Goal: Book appointment/travel/reservation

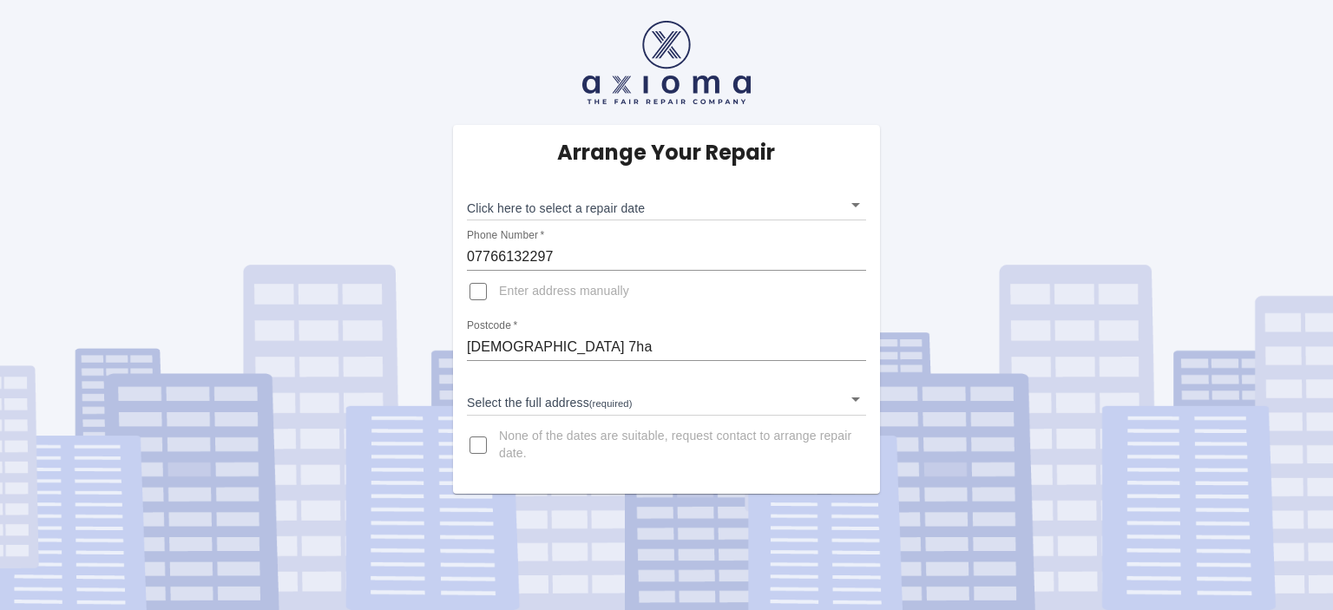
click at [606, 213] on body "Arrange Your Repair Click here to select a repair date ​ Phone Number   * 07766…" at bounding box center [666, 305] width 1333 height 610
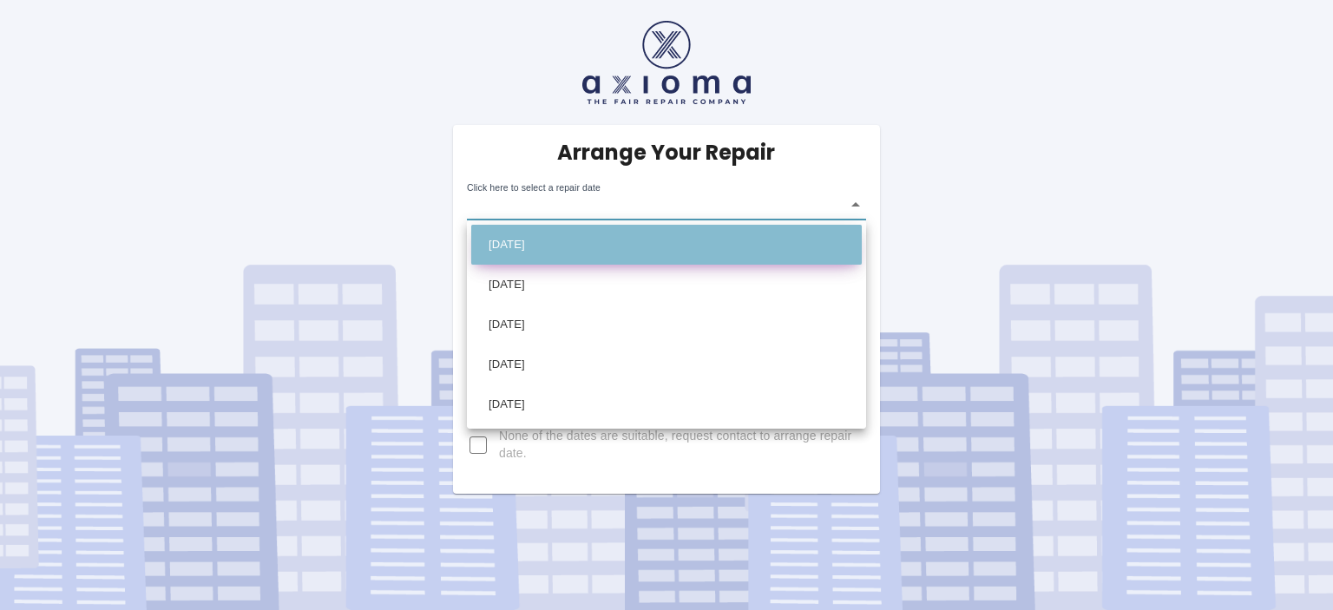
click at [543, 246] on li "[DATE]" at bounding box center [666, 245] width 390 height 40
type input "[DATE]T00:00:00.000Z"
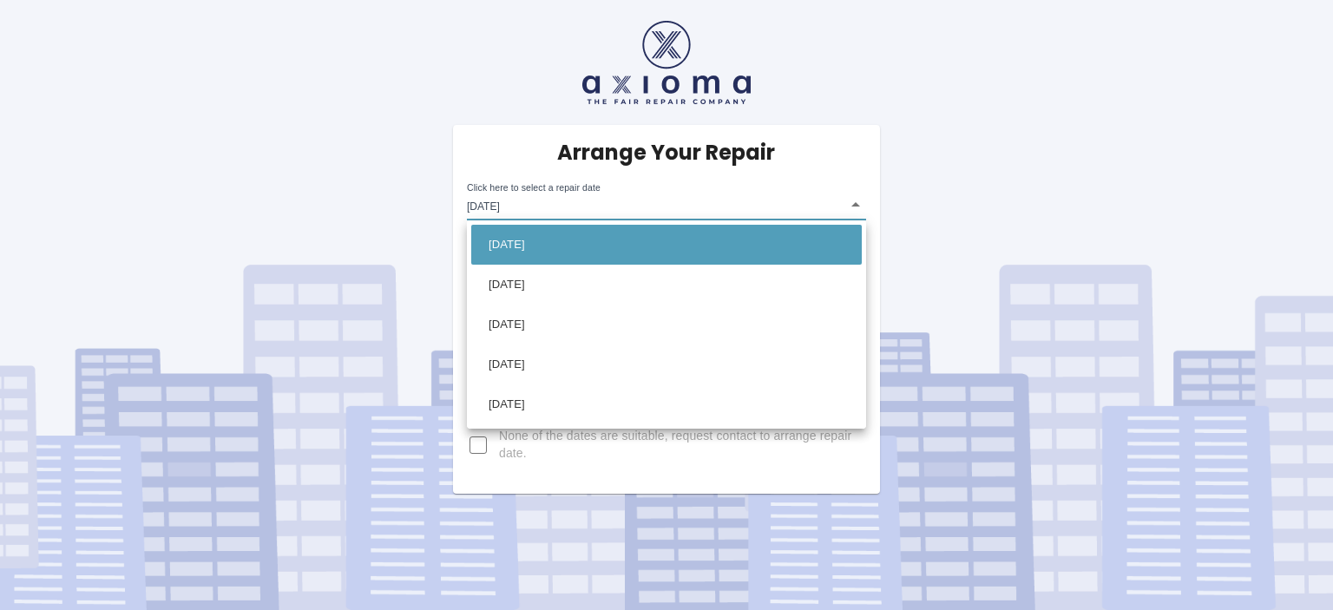
click at [591, 205] on body "Arrange Your Repair Click here to select a repair date [DATE] [DATE]T00:00:00.0…" at bounding box center [666, 305] width 1333 height 610
click at [569, 249] on li "[DATE]" at bounding box center [666, 245] width 390 height 40
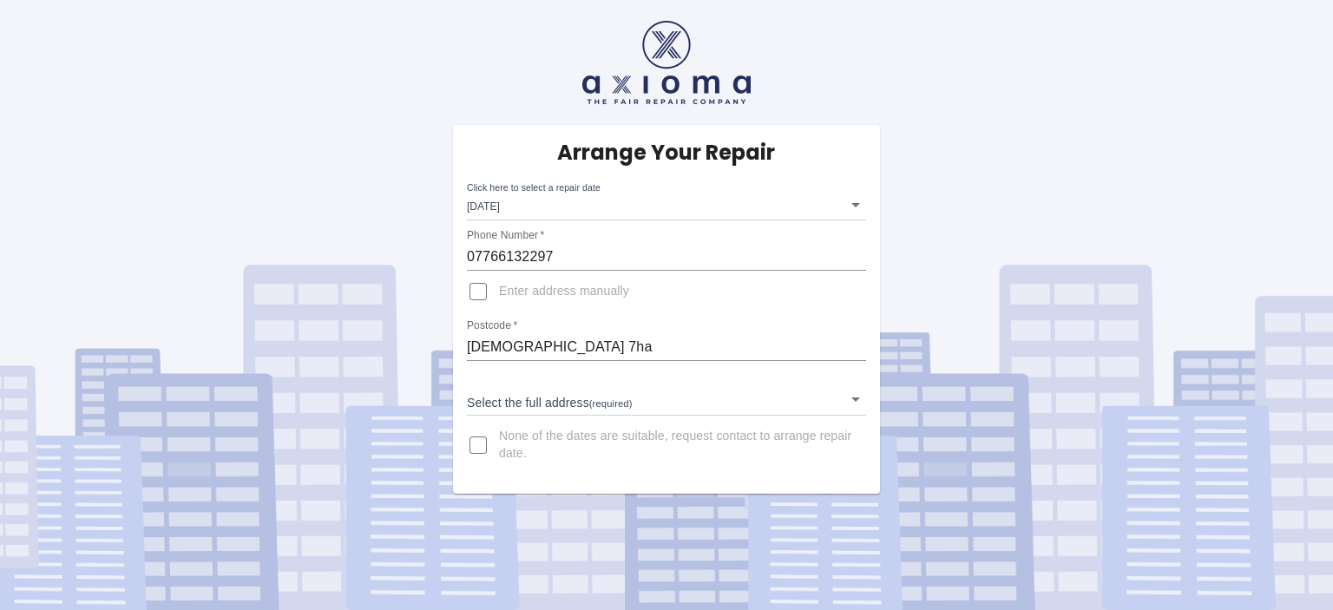
click at [329, 266] on div "Arrange Your Repair Click here to select a repair date [DATE] [DATE]T00:00:00.0…" at bounding box center [666, 247] width 1359 height 494
click at [548, 403] on body "Arrange Your Repair Click here to select a repair date [DATE] [DATE]T00:00:00.0…" at bounding box center [666, 305] width 1333 height 610
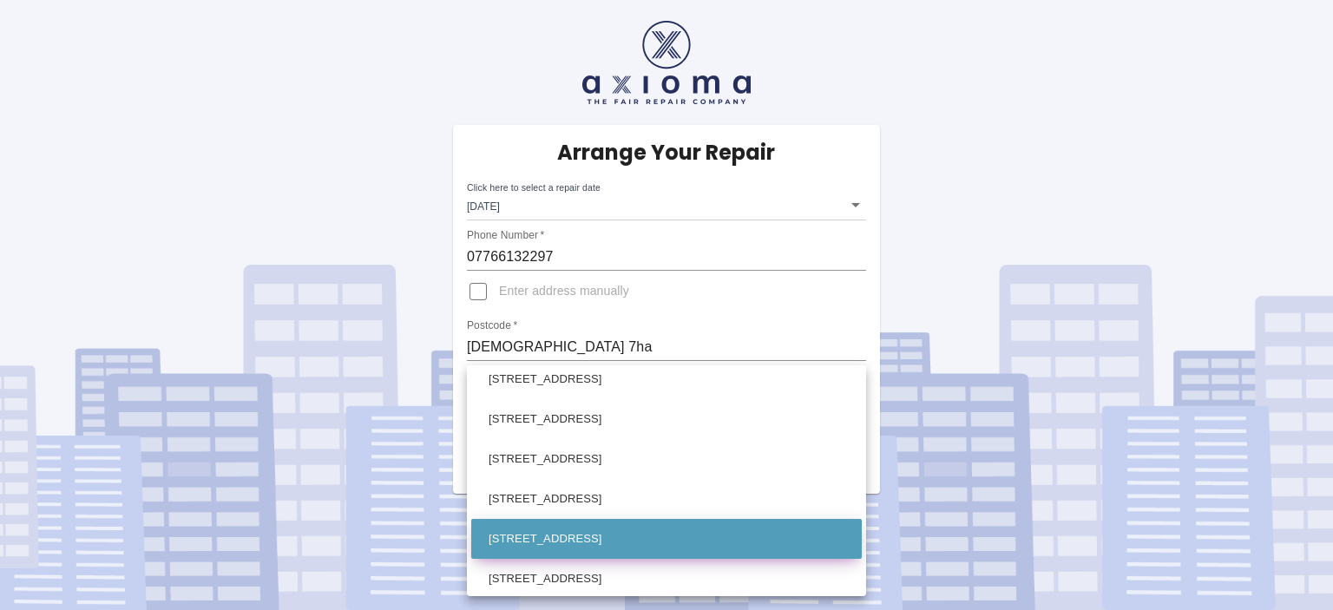
scroll to position [2256, 0]
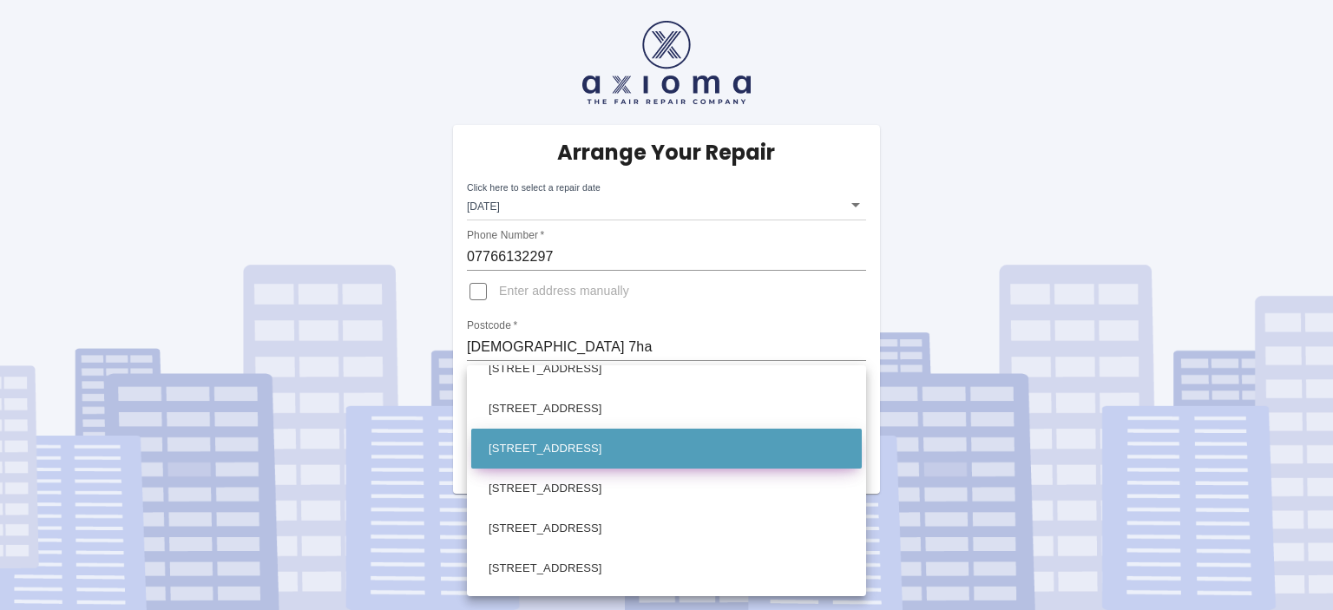
click at [567, 445] on li "[STREET_ADDRESS]" at bounding box center [666, 449] width 390 height 40
type input "[STREET_ADDRESS]"
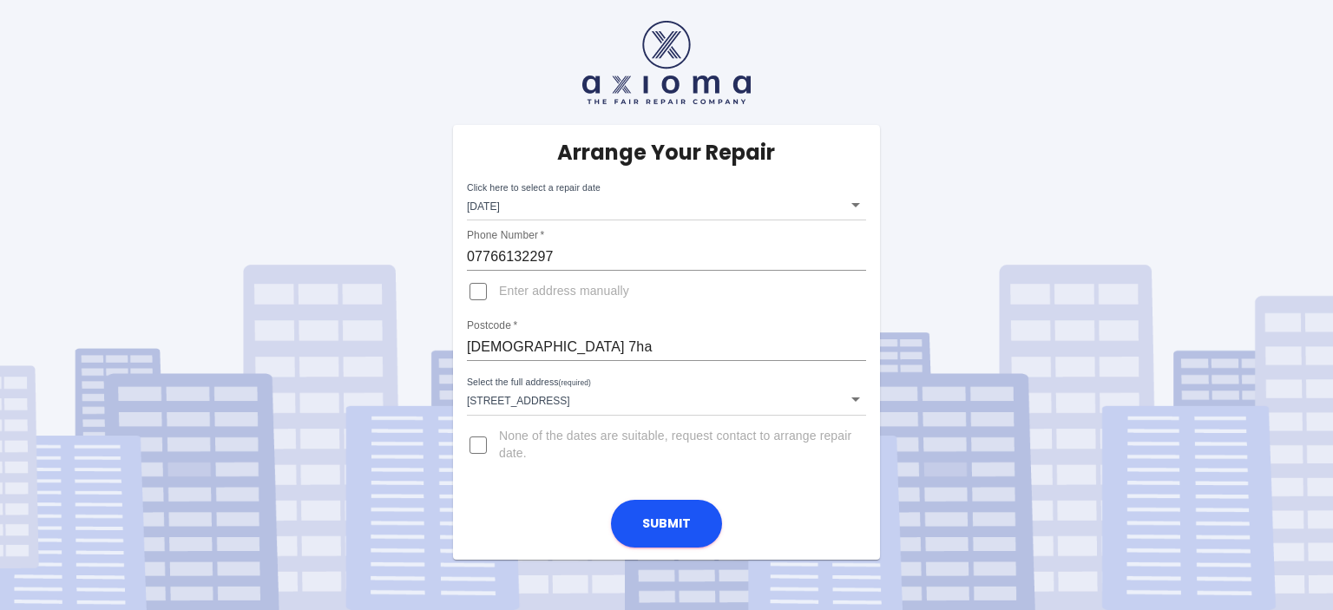
click at [349, 382] on div "Arrange Your Repair Click here to select a repair date [DATE] [DATE]T00:00:00.0…" at bounding box center [666, 280] width 1359 height 560
click at [678, 525] on button "Submit" at bounding box center [666, 524] width 111 height 48
